Goal: Check status: Check status

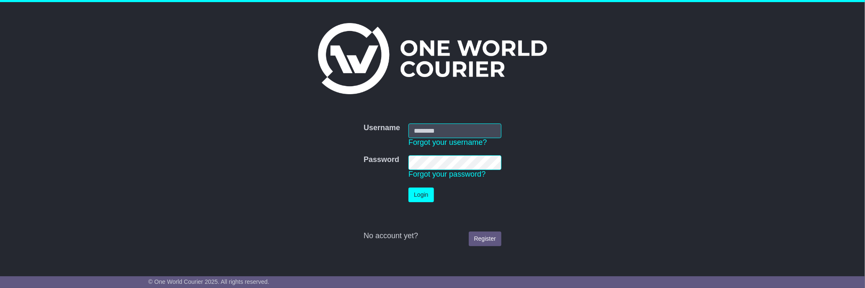
type input "**********"
click at [415, 199] on button "Login" at bounding box center [420, 195] width 25 height 15
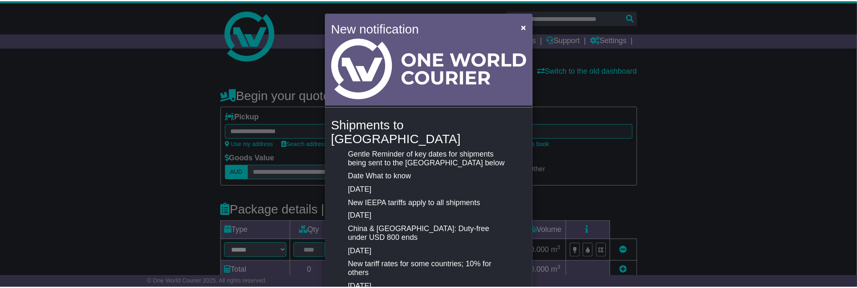
scroll to position [176, 0]
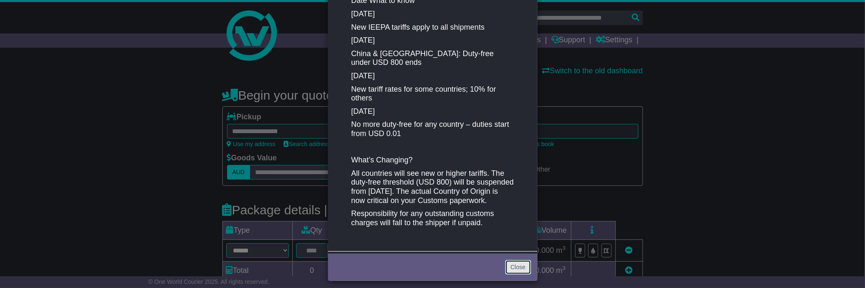
click at [521, 261] on link "Close" at bounding box center [518, 267] width 26 height 15
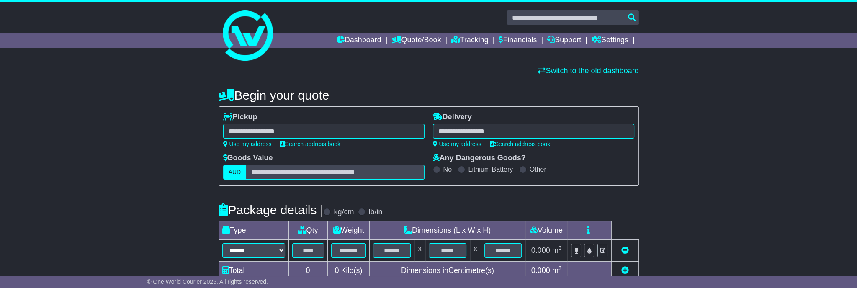
drag, startPoint x: 681, startPoint y: 92, endPoint x: 649, endPoint y: 90, distance: 31.9
click at [679, 90] on div "**********" at bounding box center [428, 253] width 857 height 346
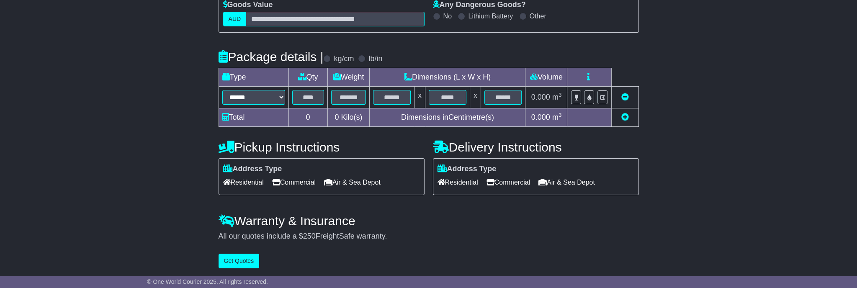
scroll to position [0, 0]
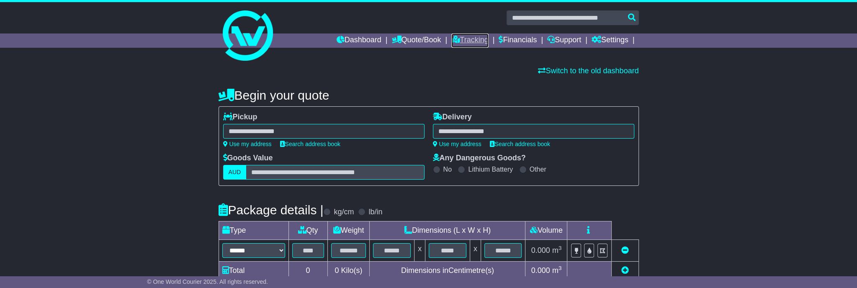
click at [470, 39] on link "Tracking" at bounding box center [470, 41] width 37 height 14
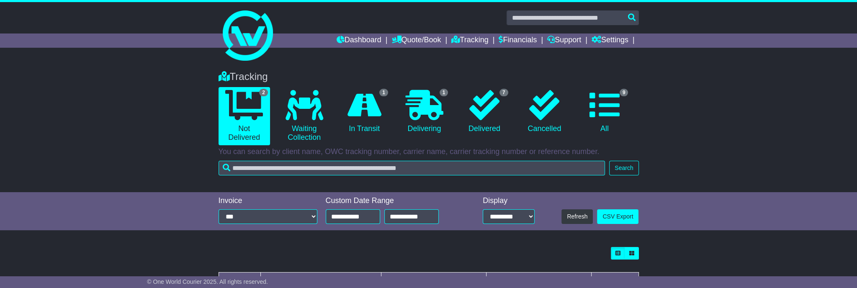
scroll to position [98, 0]
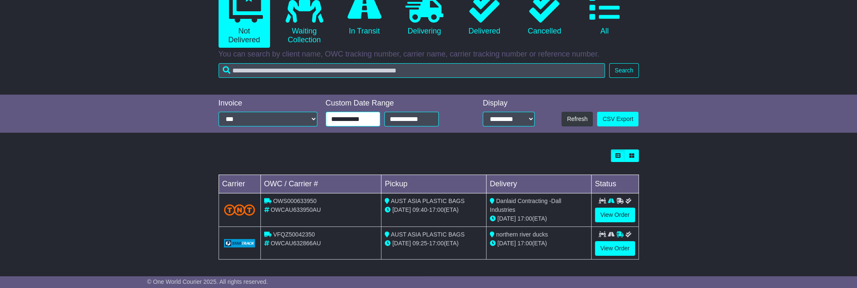
click at [372, 116] on input "**********" at bounding box center [353, 119] width 54 height 15
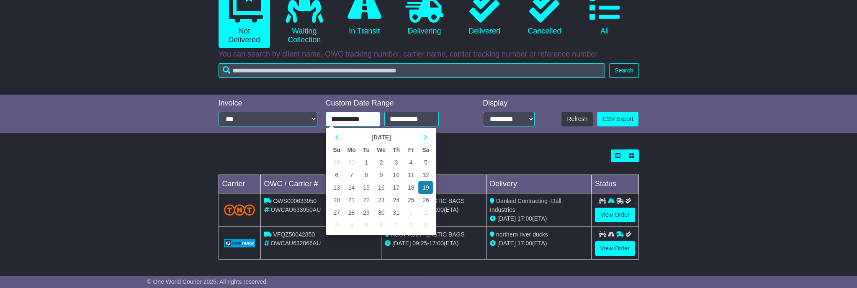
click at [349, 119] on input "**********" at bounding box center [353, 119] width 54 height 15
click at [338, 137] on icon at bounding box center [337, 137] width 4 height 6
click at [428, 137] on th at bounding box center [425, 137] width 15 height 13
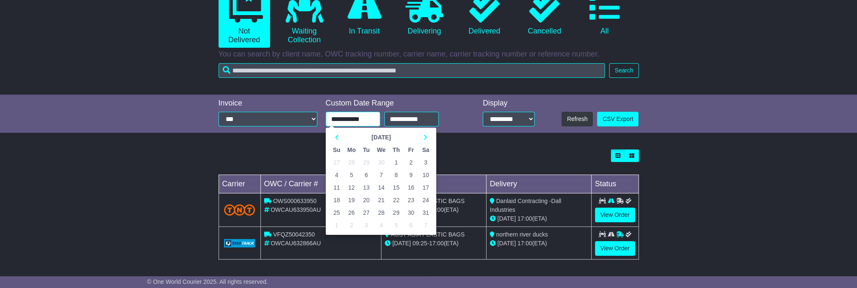
click at [395, 160] on td "1" at bounding box center [396, 162] width 15 height 13
click at [366, 118] on input "**********" at bounding box center [353, 119] width 54 height 15
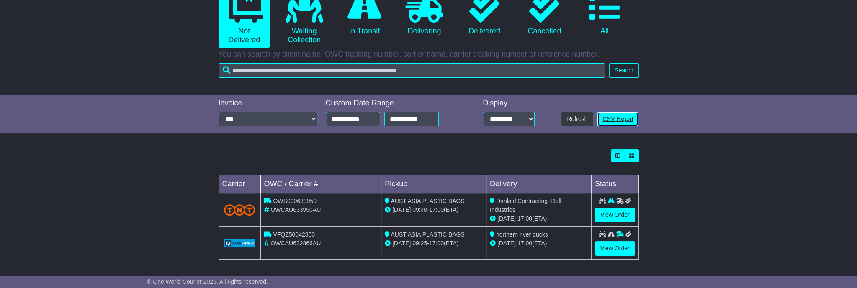
click at [619, 117] on link "CSV Export" at bounding box center [617, 119] width 41 height 15
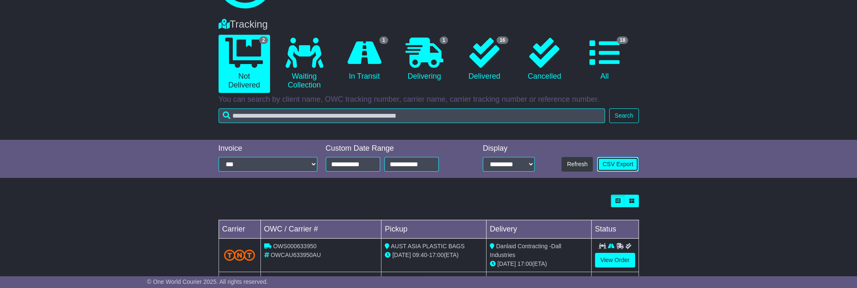
scroll to position [0, 0]
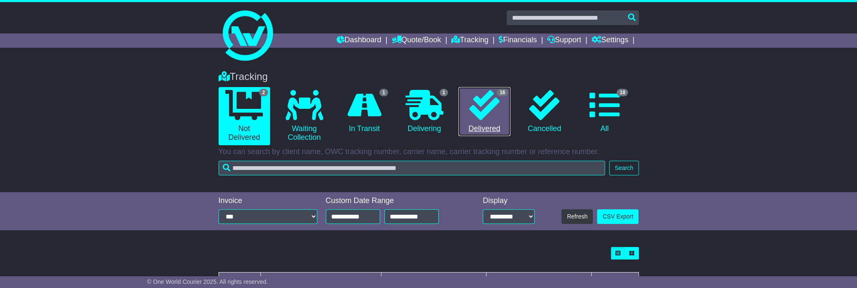
click at [466, 107] on link "16 Delivered" at bounding box center [485, 111] width 52 height 49
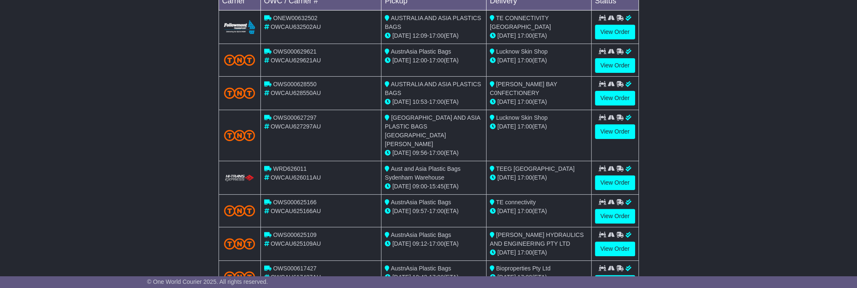
scroll to position [333, 0]
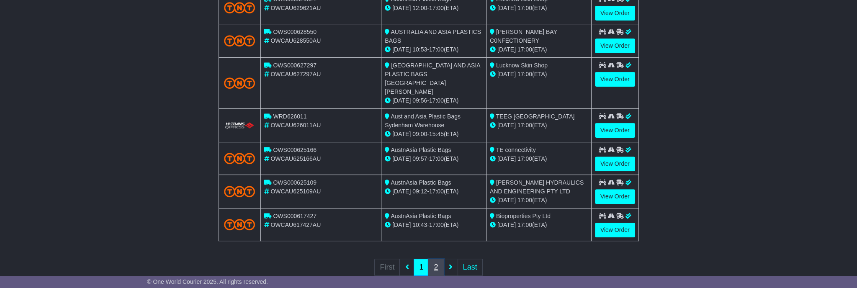
click at [434, 259] on link "2" at bounding box center [435, 267] width 15 height 17
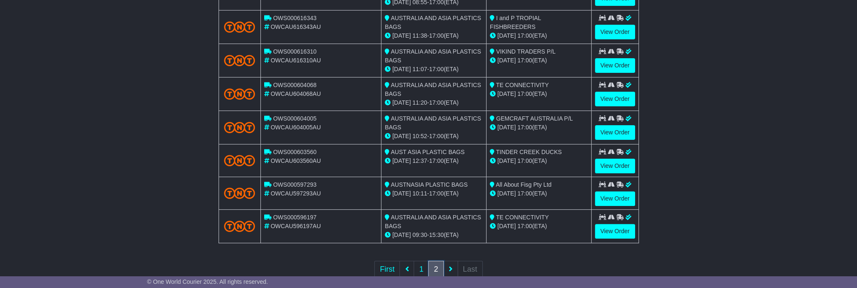
scroll to position [157, 0]
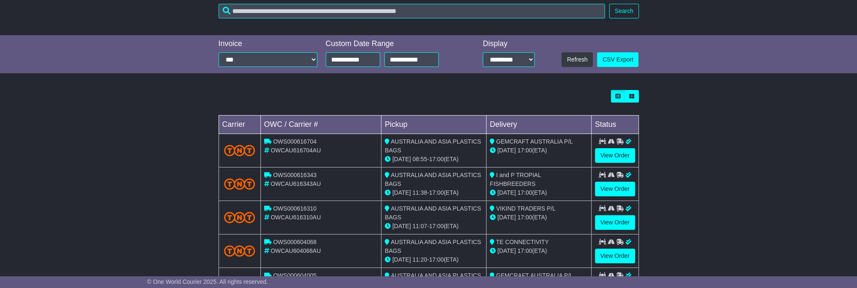
click at [17, 60] on div "**********" at bounding box center [428, 54] width 857 height 39
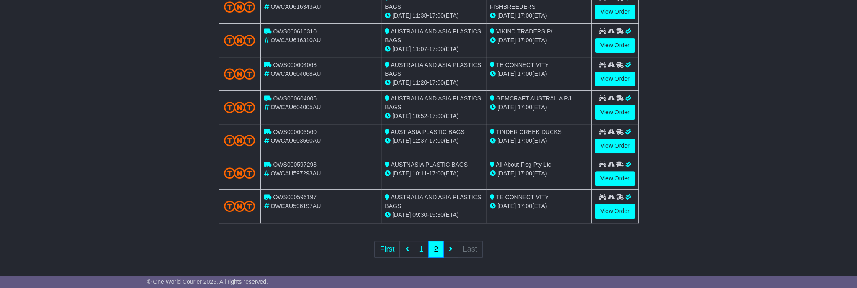
scroll to position [0, 0]
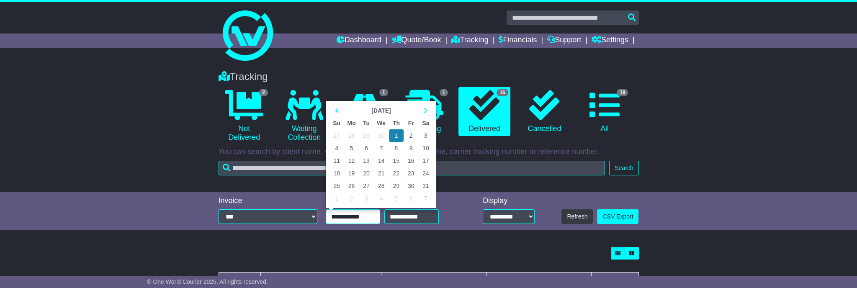
click at [352, 216] on input "**********" at bounding box center [353, 216] width 54 height 15
click at [334, 108] on th at bounding box center [336, 110] width 15 height 13
click at [428, 138] on td "1" at bounding box center [425, 135] width 15 height 13
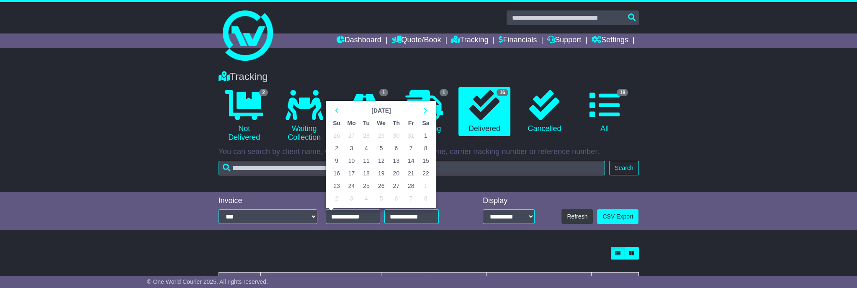
type input "**********"
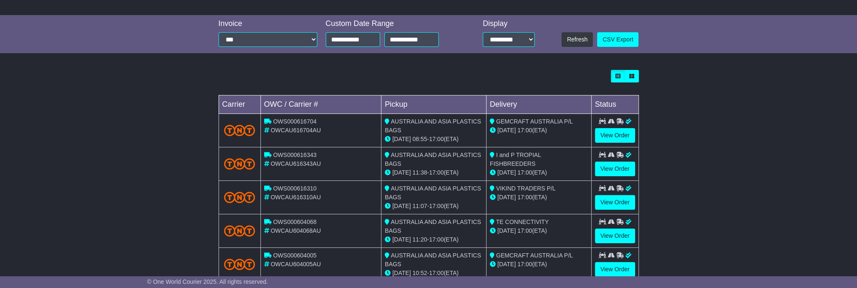
scroll to position [125, 0]
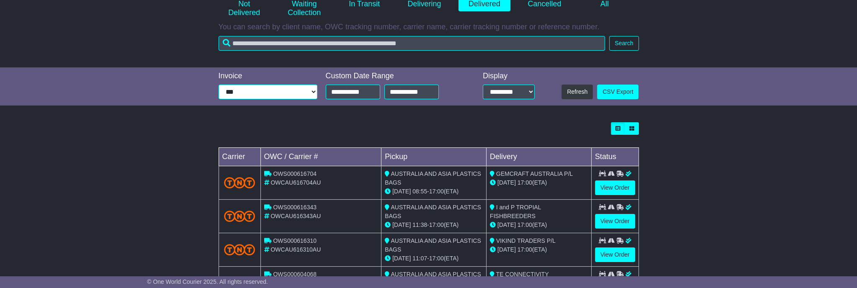
click at [304, 93] on select "**********" at bounding box center [268, 92] width 99 height 15
drag, startPoint x: 454, startPoint y: 120, endPoint x: 445, endPoint y: 123, distance: 10.0
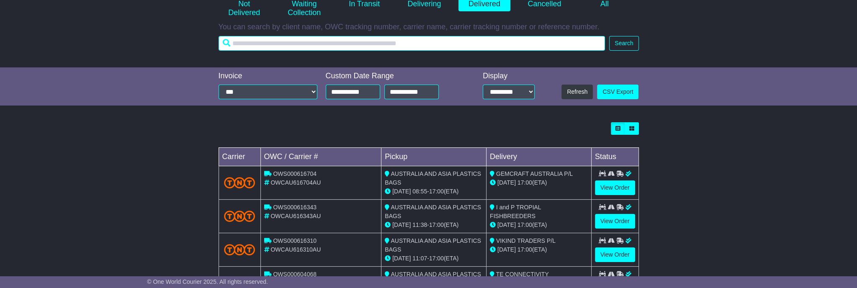
click at [552, 46] on input "text" at bounding box center [412, 43] width 387 height 15
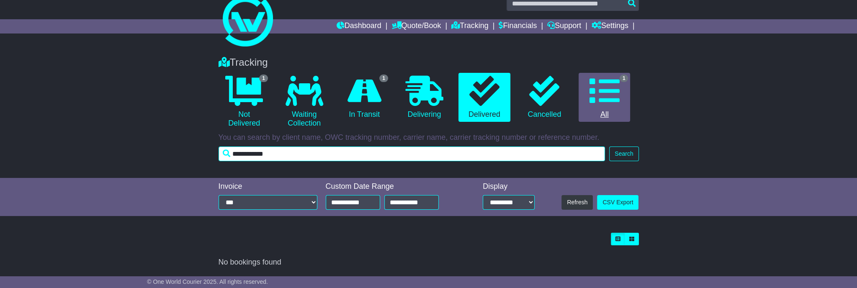
scroll to position [14, 0]
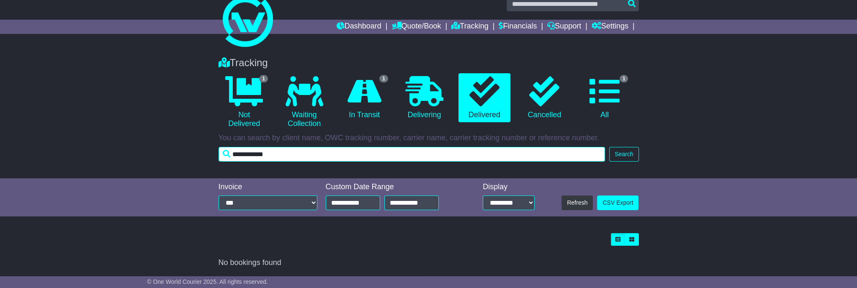
click at [248, 155] on input "**********" at bounding box center [412, 154] width 387 height 15
click at [244, 156] on input "**********" at bounding box center [412, 154] width 387 height 15
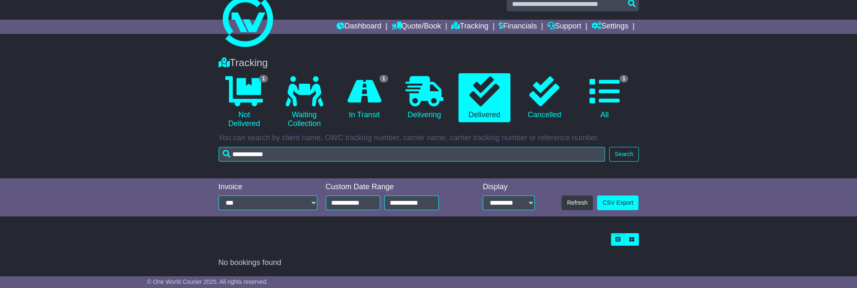
click at [692, 56] on div "Tracking 1 Not Delivered 0 Waiting Collection 1 In Transit 0 Delivering 0" at bounding box center [428, 114] width 857 height 130
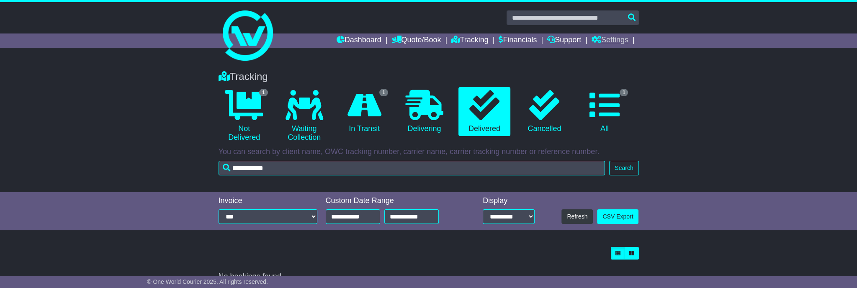
click at [621, 40] on link "Settings" at bounding box center [610, 41] width 37 height 14
drag, startPoint x: 732, startPoint y: 97, endPoint x: 691, endPoint y: 95, distance: 41.1
click at [731, 97] on div "Tracking 1 Not Delivered 0 Waiting Collection 1 In Transit 0 Delivering 0" at bounding box center [428, 127] width 857 height 130
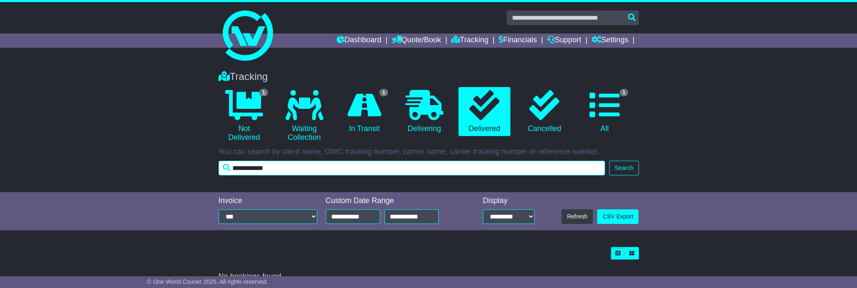
click at [281, 171] on input "**********" at bounding box center [412, 168] width 387 height 15
click at [235, 173] on input "**********" at bounding box center [412, 168] width 387 height 15
click at [245, 167] on input "**********" at bounding box center [412, 168] width 387 height 15
type input "**********"
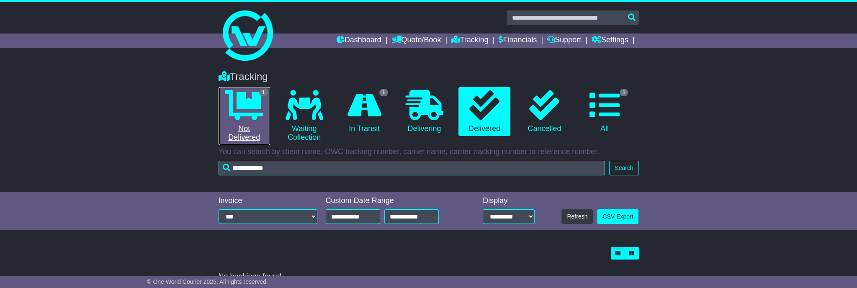
click at [250, 116] on icon at bounding box center [244, 105] width 38 height 30
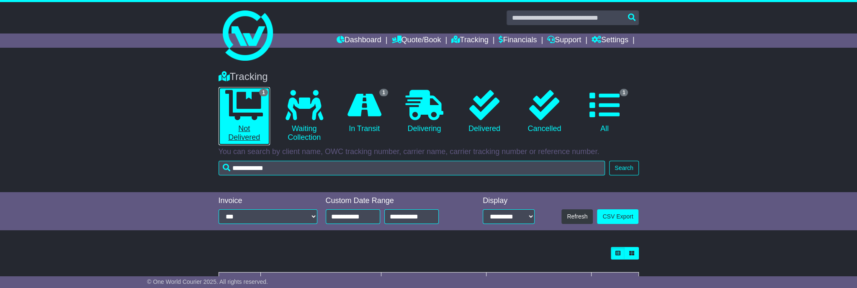
click at [250, 116] on icon at bounding box center [244, 105] width 38 height 30
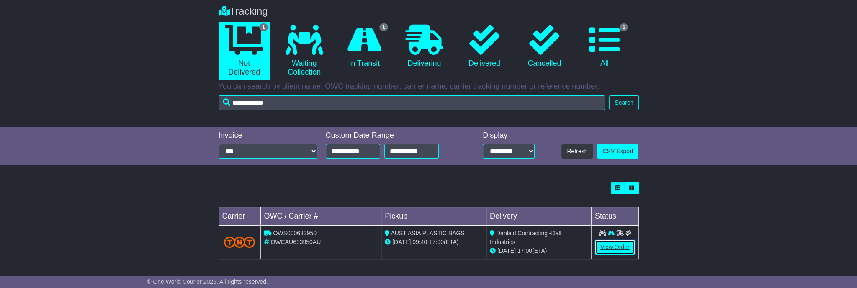
click at [627, 243] on link "View Order" at bounding box center [615, 247] width 40 height 15
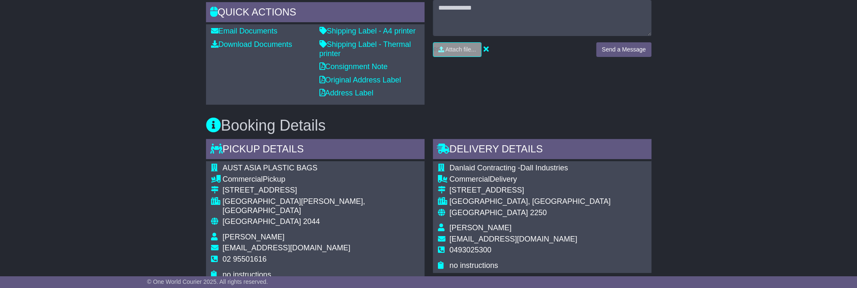
scroll to position [419, 0]
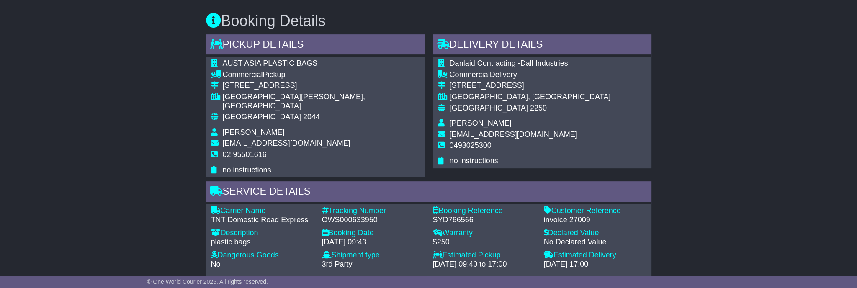
click at [698, 95] on div "Email Download Tracking Pricing Insurance" at bounding box center [428, 143] width 857 height 829
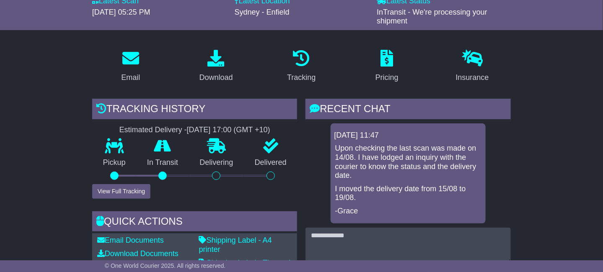
scroll to position [52, 0]
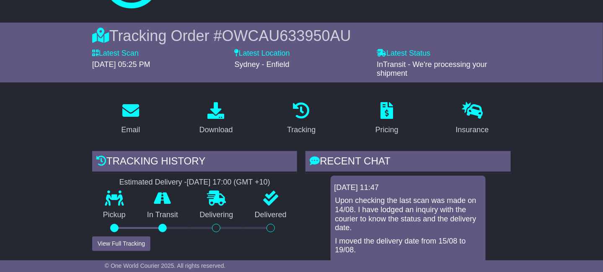
click at [234, 36] on span "OWCAU633950AU" at bounding box center [286, 35] width 129 height 17
click at [325, 32] on span "OWCAU633950AU" at bounding box center [286, 35] width 129 height 17
click at [265, 31] on span "OWCAU633950AU" at bounding box center [286, 35] width 129 height 17
drag, startPoint x: 232, startPoint y: 33, endPoint x: 268, endPoint y: 34, distance: 36.5
click at [268, 34] on span "OWCAU633950AU" at bounding box center [286, 35] width 129 height 17
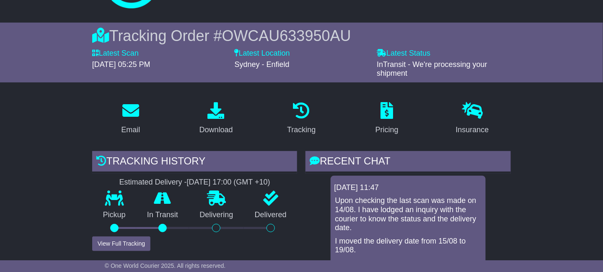
click at [285, 32] on span "OWCAU633950AU" at bounding box center [286, 35] width 129 height 17
drag, startPoint x: 286, startPoint y: 34, endPoint x: 338, endPoint y: 34, distance: 52.4
click at [338, 34] on span "OWCAU633950AU" at bounding box center [286, 35] width 129 height 17
drag, startPoint x: 425, startPoint y: 34, endPoint x: 394, endPoint y: 34, distance: 31.0
click at [424, 34] on div "Tracking Order # OWCAU633950AU" at bounding box center [301, 36] width 418 height 18
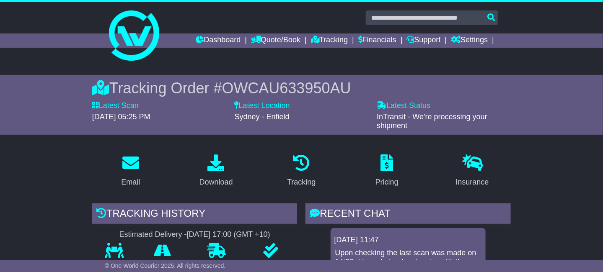
scroll to position [105, 0]
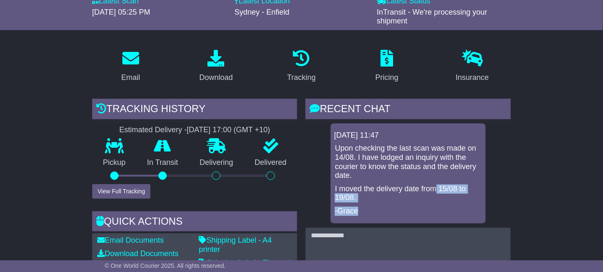
drag, startPoint x: 436, startPoint y: 189, endPoint x: 436, endPoint y: 203, distance: 14.2
click at [437, 204] on div "Upon checking the last scan was made on 14/08. I have lodged an inquiry with th…" at bounding box center [408, 180] width 148 height 72
click at [436, 203] on div "Upon checking the last scan was made on 14/08. I have lodged an inquiry with th…" at bounding box center [408, 180] width 148 height 72
drag, startPoint x: 431, startPoint y: 198, endPoint x: 508, endPoint y: 210, distance: 77.6
click at [436, 201] on p "I moved the delivery date from 15/08 to 19/08." at bounding box center [408, 194] width 147 height 18
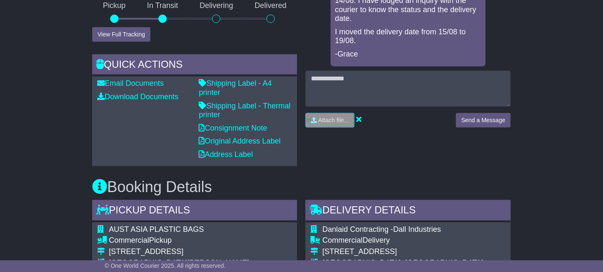
scroll to position [209, 0]
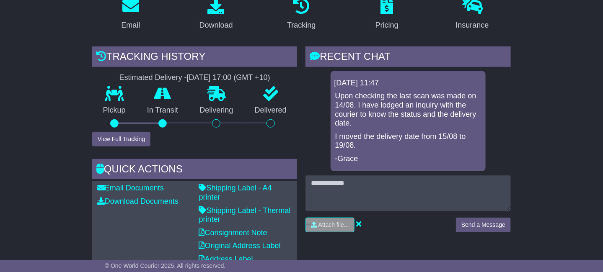
scroll to position [105, 0]
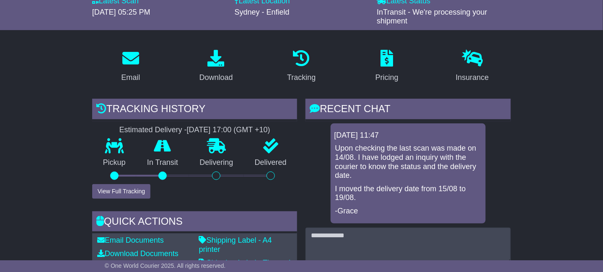
click at [494, 196] on div "18 Aug 2025 11:47 Upon checking the last scan was made on 14/08. I have lodged …" at bounding box center [407, 174] width 205 height 100
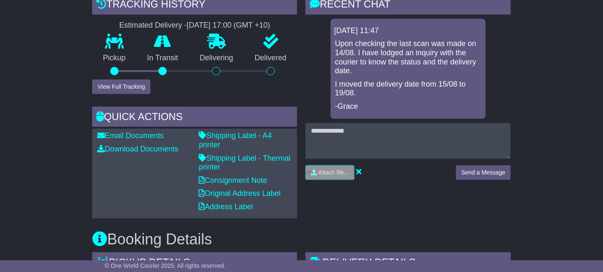
scroll to position [0, 0]
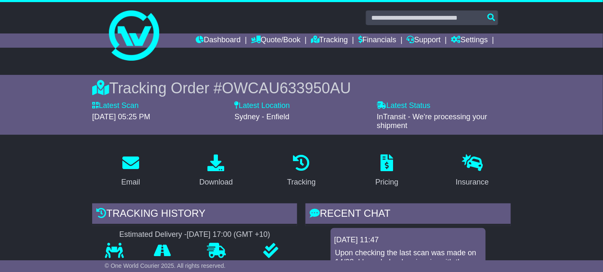
click at [243, 93] on span "OWCAU633950AU" at bounding box center [286, 88] width 129 height 17
click at [288, 85] on span "OWCAU633950AU" at bounding box center [286, 88] width 129 height 17
click at [283, 88] on span "OWCAU633950AU" at bounding box center [286, 88] width 129 height 17
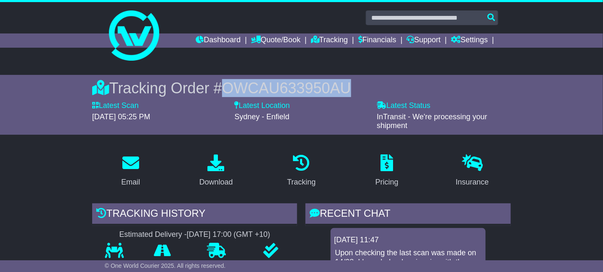
drag, startPoint x: 283, startPoint y: 87, endPoint x: 305, endPoint y: 88, distance: 22.2
click at [305, 88] on span "OWCAU633950AU" at bounding box center [286, 88] width 129 height 17
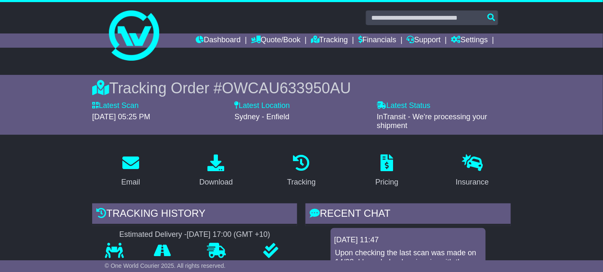
click at [317, 86] on span "OWCAU633950AU" at bounding box center [286, 88] width 129 height 17
click at [295, 86] on span "OWCAU633950AU" at bounding box center [286, 88] width 129 height 17
click at [326, 86] on span "OWCAU633950AU" at bounding box center [286, 88] width 129 height 17
click at [306, 88] on span "OWCAU633950AU" at bounding box center [286, 88] width 129 height 17
click at [328, 87] on span "OWCAU633950AU" at bounding box center [286, 88] width 129 height 17
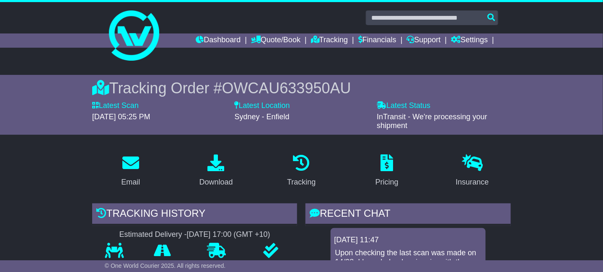
click at [336, 87] on span "OWCAU633950AU" at bounding box center [286, 88] width 129 height 17
drag, startPoint x: 336, startPoint y: 87, endPoint x: 255, endPoint y: 90, distance: 80.9
click at [255, 90] on span "OWCAU633950AU" at bounding box center [286, 88] width 129 height 17
click at [254, 90] on span "OWCAU633950AU" at bounding box center [286, 88] width 129 height 17
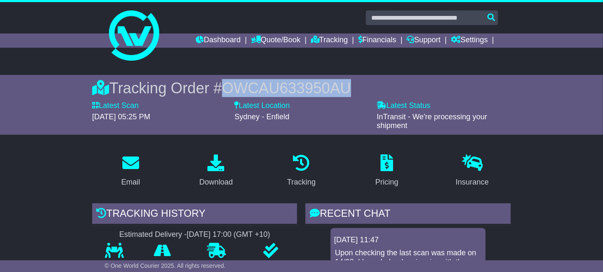
click at [254, 90] on span "OWCAU633950AU" at bounding box center [286, 88] width 129 height 17
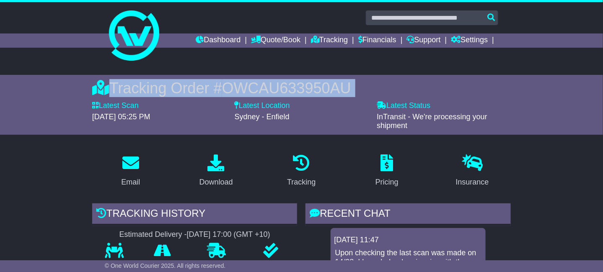
click at [254, 90] on span "OWCAU633950AU" at bounding box center [286, 88] width 129 height 17
click at [281, 87] on span "OWCAU633950AU" at bounding box center [286, 88] width 129 height 17
click at [294, 85] on span "OWCAU633950AU" at bounding box center [286, 88] width 129 height 17
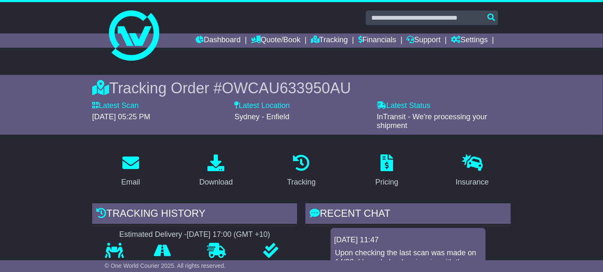
click at [308, 87] on span "OWCAU633950AU" at bounding box center [286, 88] width 129 height 17
click at [314, 85] on span "OWCAU633950AU" at bounding box center [286, 88] width 129 height 17
click at [325, 85] on span "OWCAU633950AU" at bounding box center [286, 88] width 129 height 17
click at [337, 85] on span "OWCAU633950AU" at bounding box center [286, 88] width 129 height 17
click at [358, 85] on div "Tracking Order # OWCAU633950AU" at bounding box center [301, 88] width 418 height 18
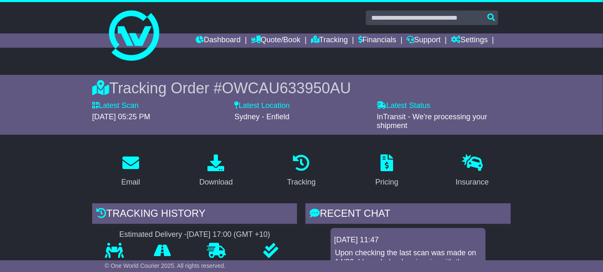
click at [358, 85] on div "Tracking Order # OWCAU633950AU" at bounding box center [301, 88] width 418 height 18
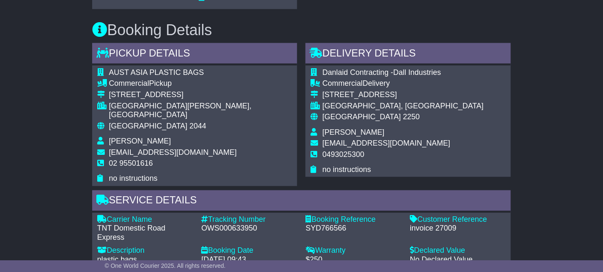
scroll to position [366, 0]
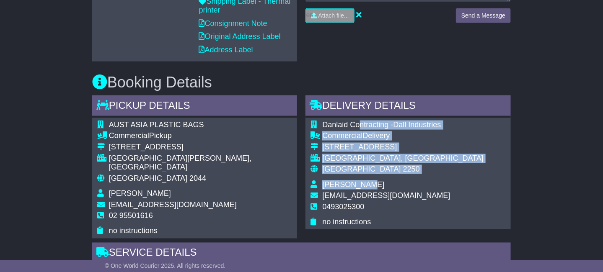
drag, startPoint x: 361, startPoint y: 123, endPoint x: 368, endPoint y: 183, distance: 60.7
click at [368, 183] on tbody "Danlaid Contracting -Dall Industries Commercial Delivery unit 4/18 Stockyard Pl…" at bounding box center [396, 174] width 173 height 106
click at [368, 183] on td "[PERSON_NAME]" at bounding box center [402, 186] width 161 height 11
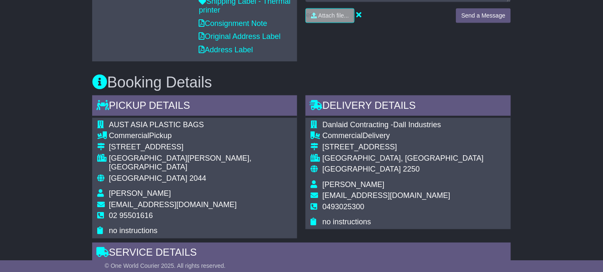
drag, startPoint x: 364, startPoint y: 152, endPoint x: 369, endPoint y: 151, distance: 5.3
click at [365, 154] on div "[GEOGRAPHIC_DATA], [GEOGRAPHIC_DATA]" at bounding box center [402, 158] width 161 height 9
click at [403, 166] on div "Australia 2250" at bounding box center [402, 169] width 161 height 9
click at [390, 170] on div "Australia 2250" at bounding box center [402, 169] width 161 height 9
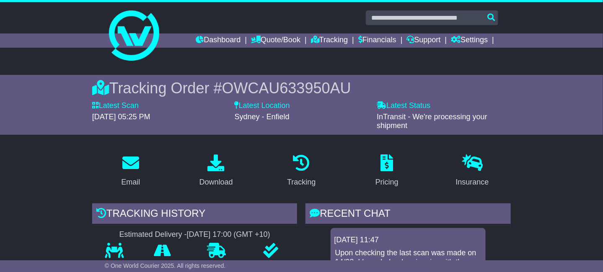
drag, startPoint x: 199, startPoint y: 117, endPoint x: 124, endPoint y: 110, distance: 76.2
click at [124, 110] on div "Latest Scan 14 August 2025 - 05:25 PM" at bounding box center [159, 111] width 134 height 20
click at [150, 121] on span "[DATE] 05:25 PM" at bounding box center [121, 117] width 58 height 8
click at [150, 116] on span "[DATE] 05:25 PM" at bounding box center [121, 117] width 58 height 8
click at [184, 116] on div "[DATE] 05:25 PM" at bounding box center [159, 117] width 134 height 9
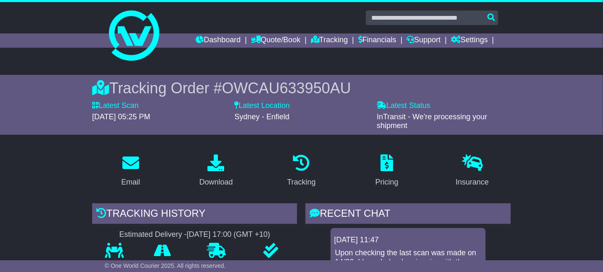
click at [150, 115] on span "[DATE] 05:25 PM" at bounding box center [121, 117] width 58 height 8
drag, startPoint x: 179, startPoint y: 114, endPoint x: 145, endPoint y: 114, distance: 34.3
click at [145, 114] on span "[DATE] 05:25 PM" at bounding box center [121, 117] width 58 height 8
click at [150, 117] on span "[DATE] 05:25 PM" at bounding box center [121, 117] width 58 height 8
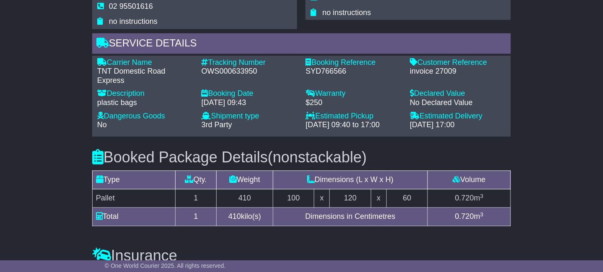
scroll to position [419, 0]
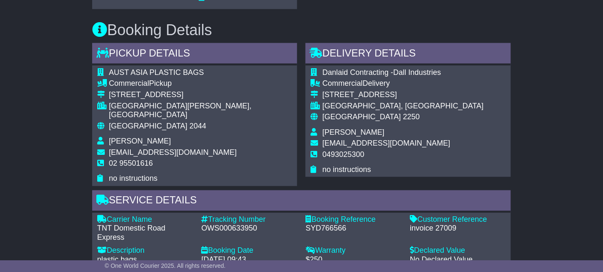
click at [229, 57] on div "Pickup Details - Tail Lift" at bounding box center [194, 54] width 205 height 23
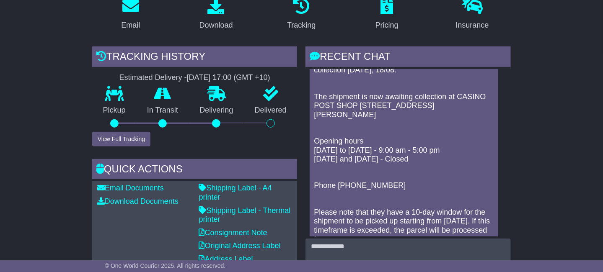
scroll to position [65, 0]
